Goal: Task Accomplishment & Management: Manage account settings

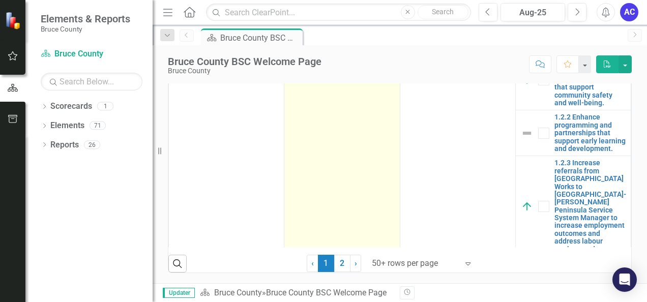
scroll to position [120, 0]
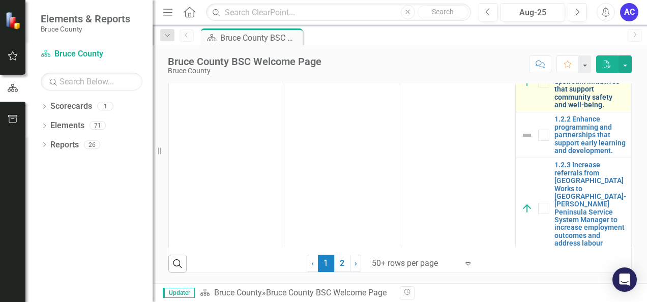
click at [580, 109] on link "1.2.1 Communicate and collaborate on life stabilization and upstream initiative…" at bounding box center [590, 81] width 71 height 55
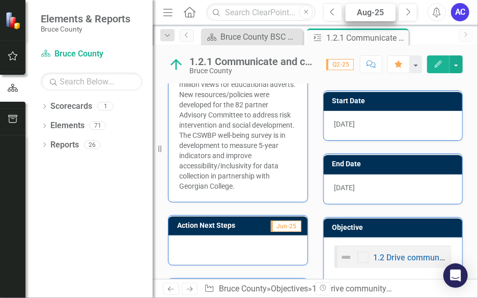
scroll to position [340, 0]
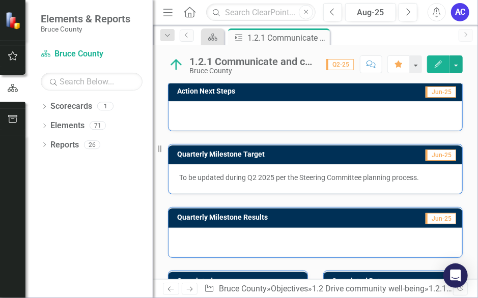
click at [375, 120] on div at bounding box center [315, 116] width 294 height 30
click at [440, 61] on icon "Edit" at bounding box center [437, 64] width 9 height 7
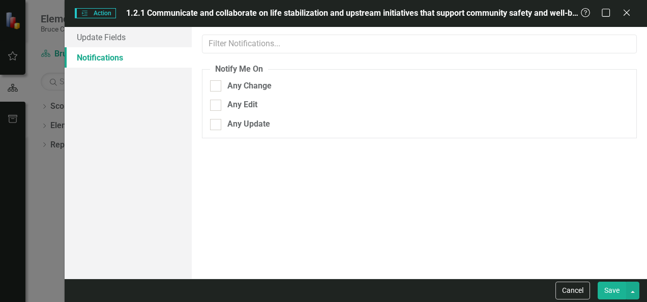
scroll to position [297, 0]
click at [116, 36] on link "Update Fields" at bounding box center [128, 37] width 127 height 20
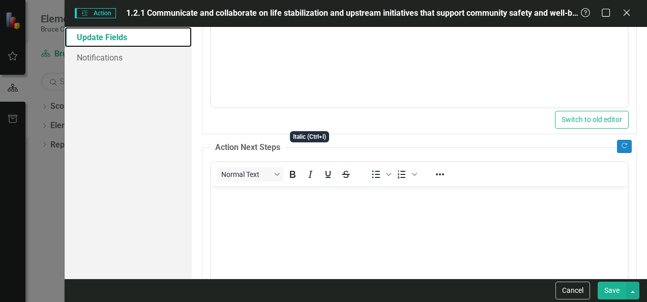
scroll to position [381, 0]
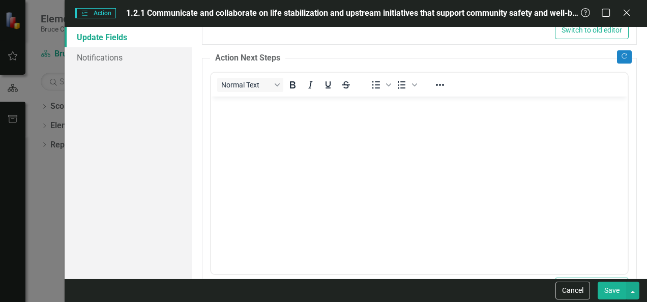
click at [303, 169] on body "Rich Text Area. Press ALT-0 for help." at bounding box center [419, 172] width 417 height 153
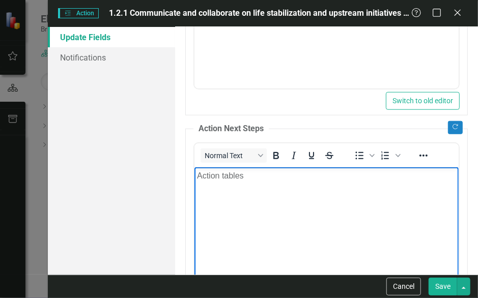
scroll to position [436, 0]
click at [357, 186] on body "Action tables" at bounding box center [326, 243] width 264 height 153
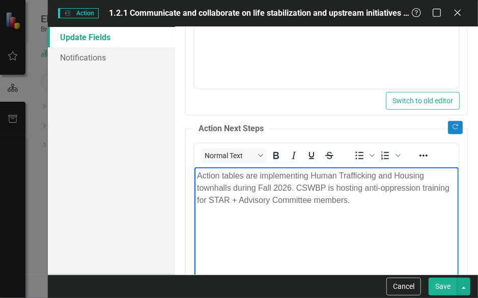
click at [292, 187] on p "Action tables are implementing Human Trafficking and Housing townhalls during F…" at bounding box center [325, 187] width 259 height 37
click at [294, 187] on p "Action tables are implementing Human Trafficking and Housing townhalls during F…" at bounding box center [325, 187] width 259 height 37
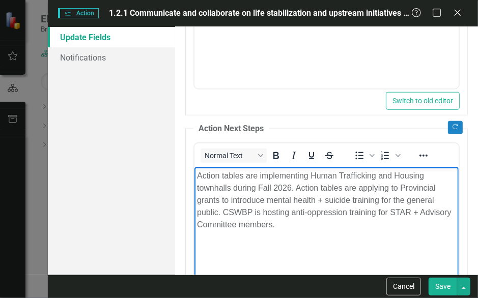
click at [328, 222] on p "Action tables are implementing Human Trafficking and Housing townhalls during F…" at bounding box center [325, 199] width 259 height 61
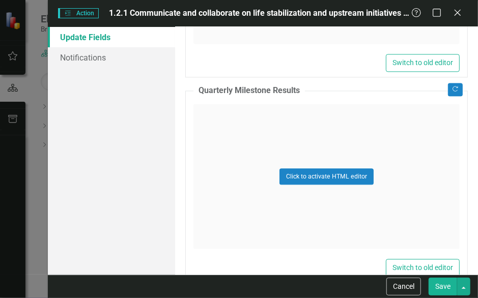
scroll to position [830, 0]
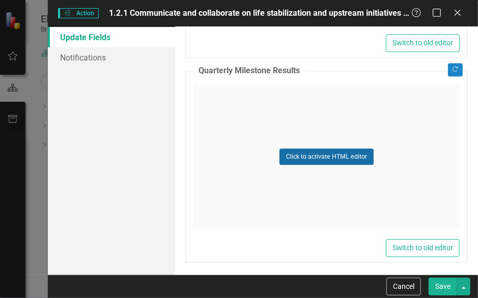
click at [333, 150] on button "Click to activate HTML editor" at bounding box center [326, 157] width 94 height 16
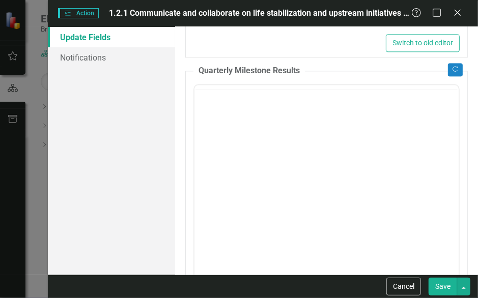
scroll to position [0, 0]
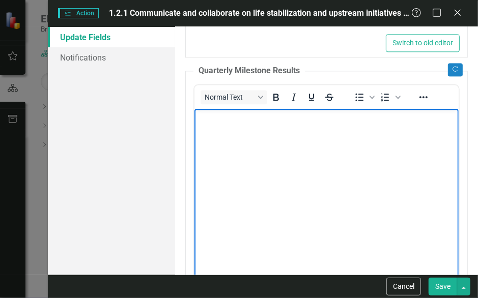
click at [333, 154] on body "Rich Text Area. Press ALT-0 for help." at bounding box center [326, 185] width 264 height 153
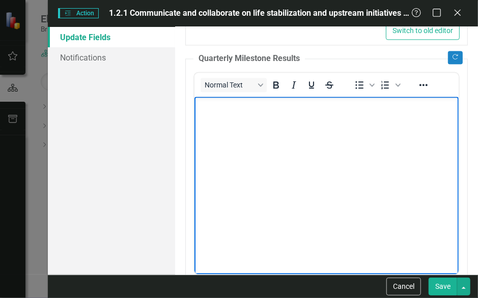
click at [365, 151] on body "Rich Text Area. Press ALT-0 for help." at bounding box center [326, 173] width 264 height 153
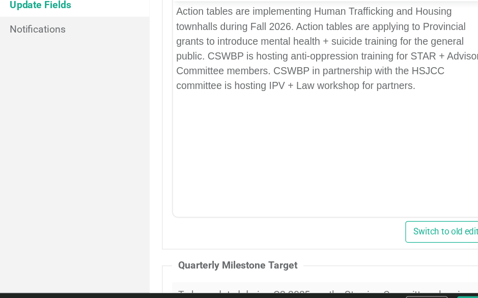
scroll to position [403, 0]
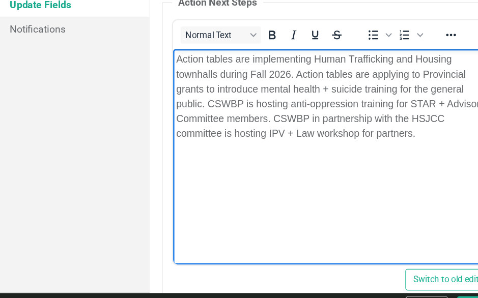
click at [409, 123] on p "Action tables are implementing Human Trafficking and Housing townhalls during F…" at bounding box center [304, 87] width 259 height 73
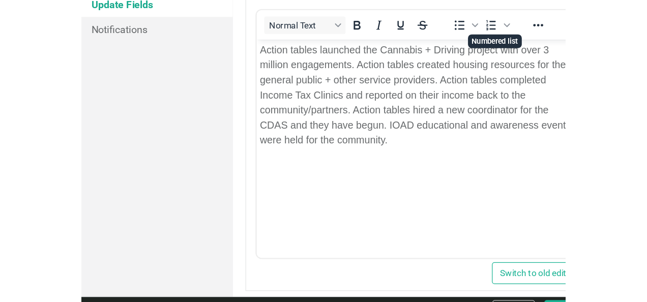
scroll to position [874, 0]
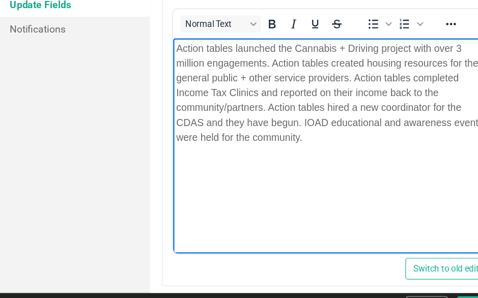
click at [324, 126] on body "Action tables launched the Cannabis + Driving project with over 3 million engag…" at bounding box center [304, 114] width 264 height 153
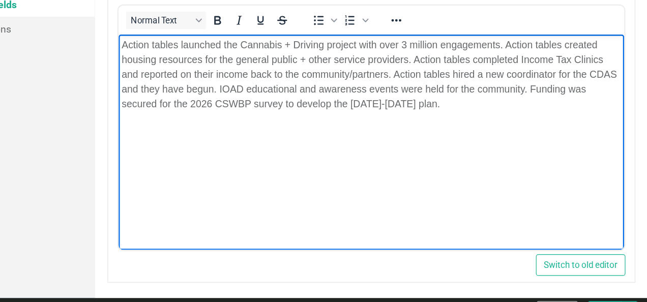
scroll to position [0, 0]
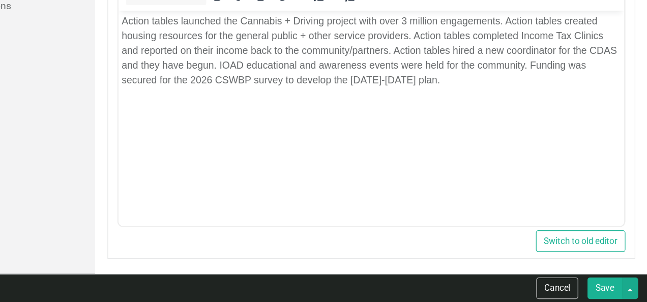
click at [614, 293] on button "Save" at bounding box center [612, 291] width 28 height 18
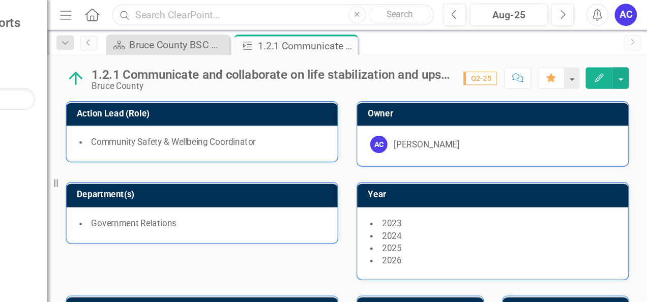
click at [271, 9] on input "text" at bounding box center [338, 13] width 265 height 18
type input "STAR"
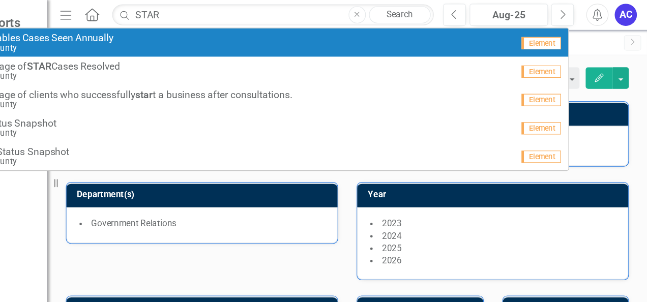
click at [270, 33] on div "KPI STAR Tables Cases Seen Annually Bruce County" at bounding box center [303, 35] width 466 height 17
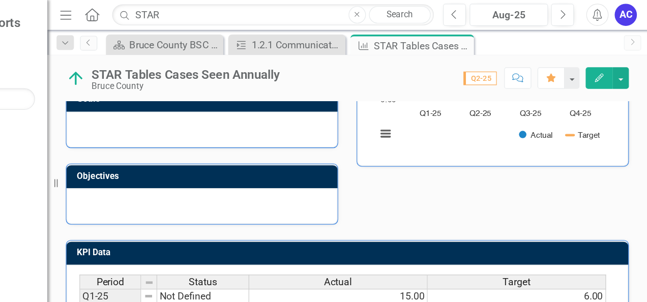
scroll to position [278, 0]
